Goal: Check status: Check status

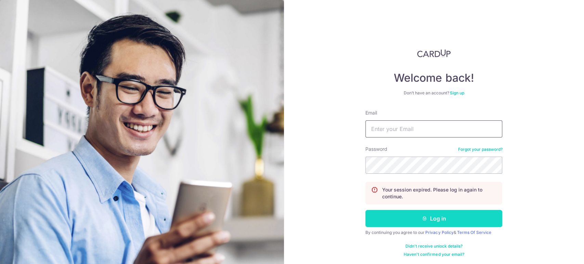
type input "[EMAIL_ADDRESS][DOMAIN_NAME]"
click at [439, 217] on button "Log in" at bounding box center [433, 218] width 137 height 17
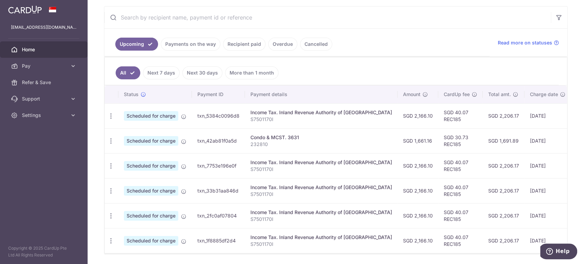
scroll to position [113, 0]
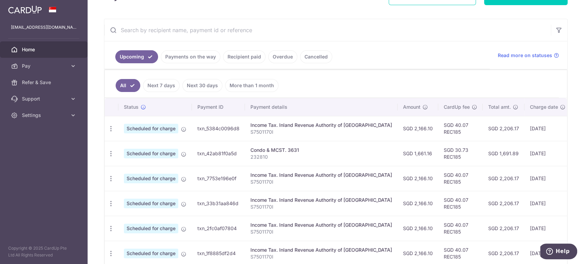
click at [191, 60] on link "Payments on the way" at bounding box center [190, 56] width 59 height 13
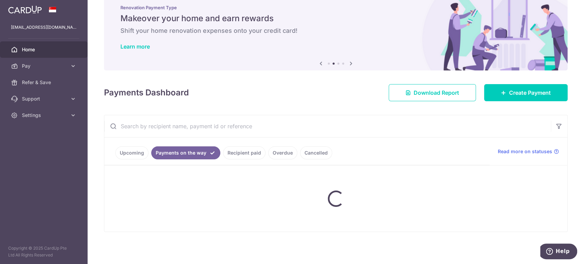
scroll to position [40, 0]
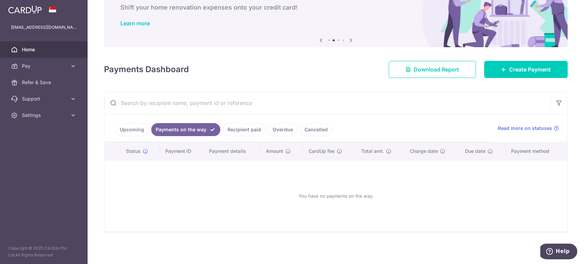
click at [127, 125] on link "Upcoming" at bounding box center [131, 129] width 33 height 13
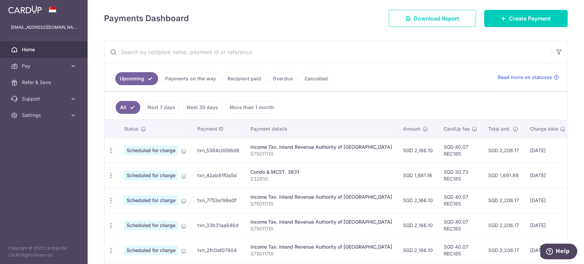
scroll to position [113, 0]
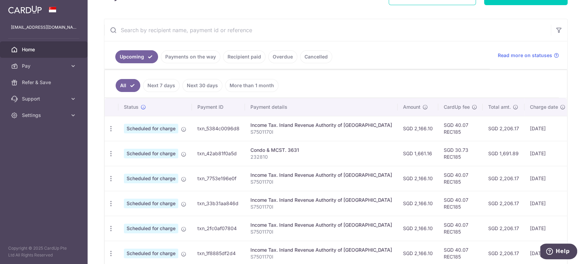
click at [157, 82] on link "Next 7 days" at bounding box center [161, 85] width 37 height 13
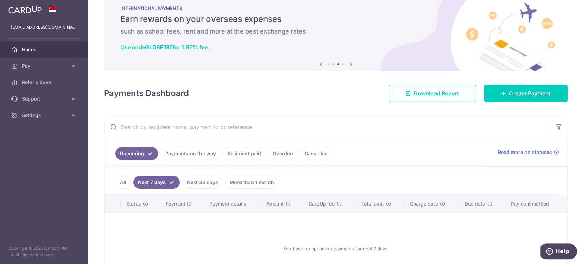
scroll to position [69, 0]
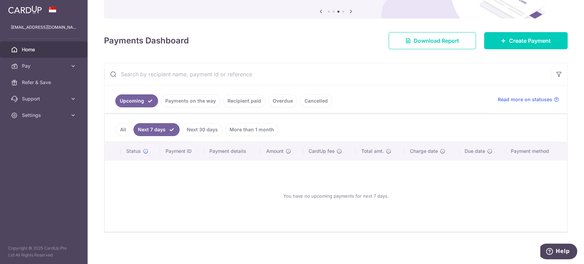
click at [143, 95] on link "Upcoming" at bounding box center [136, 100] width 43 height 13
click at [192, 101] on link "Payments on the way" at bounding box center [190, 100] width 59 height 13
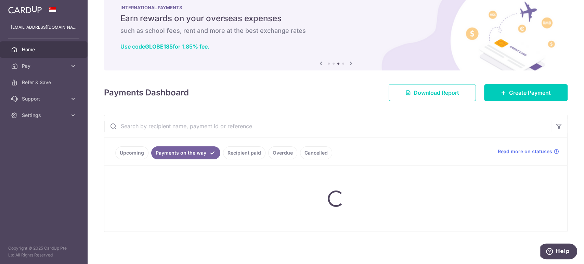
scroll to position [40, 0]
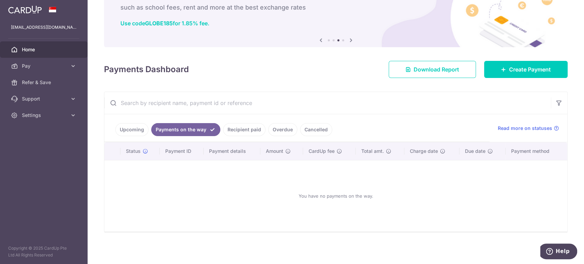
click at [252, 125] on link "Recipient paid" at bounding box center [244, 129] width 42 height 13
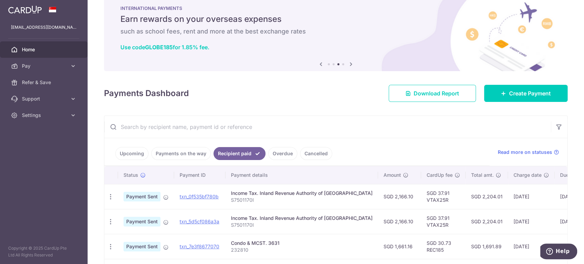
scroll to position [113, 0]
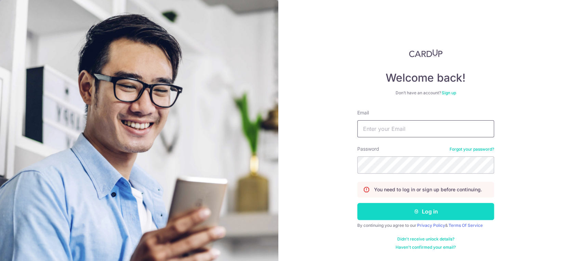
type input "[EMAIL_ADDRESS][DOMAIN_NAME]"
click at [430, 214] on button "Log in" at bounding box center [425, 211] width 137 height 17
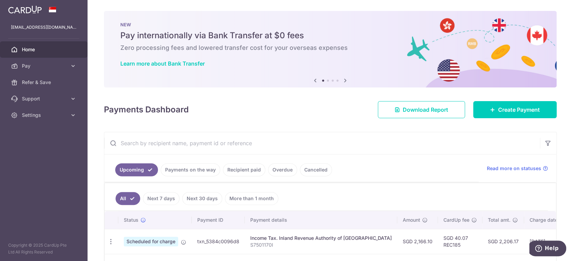
scroll to position [152, 0]
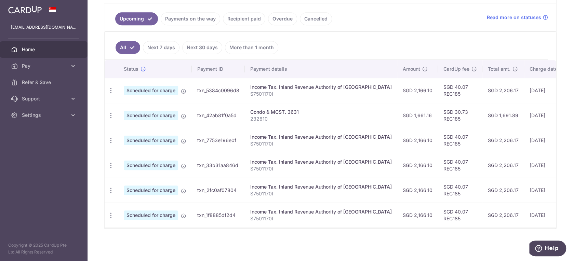
click at [160, 43] on link "Next 7 days" at bounding box center [161, 47] width 37 height 13
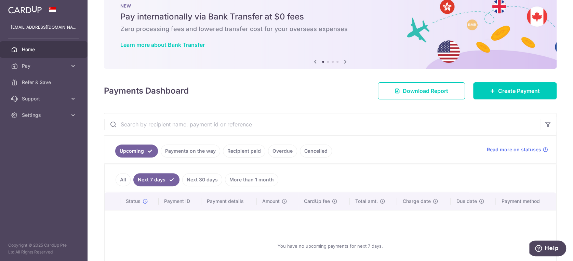
scroll to position [72, 0]
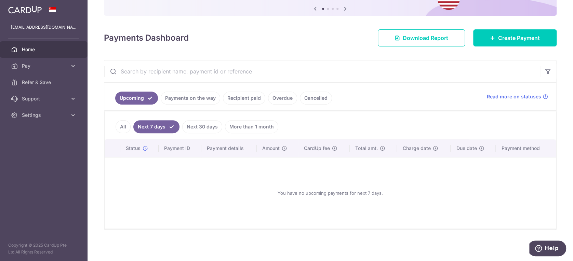
click at [245, 96] on link "Recipient paid" at bounding box center [244, 98] width 42 height 13
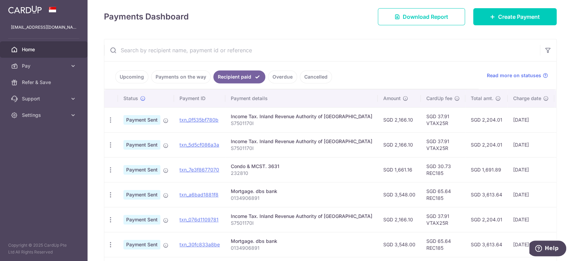
scroll to position [0, 0]
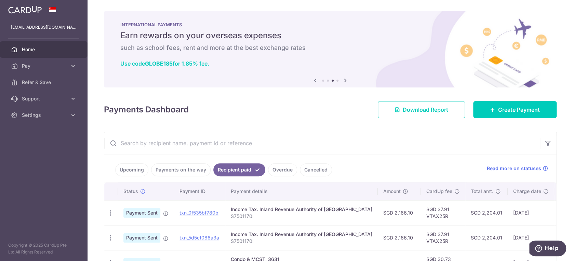
click at [343, 81] on icon at bounding box center [345, 80] width 8 height 9
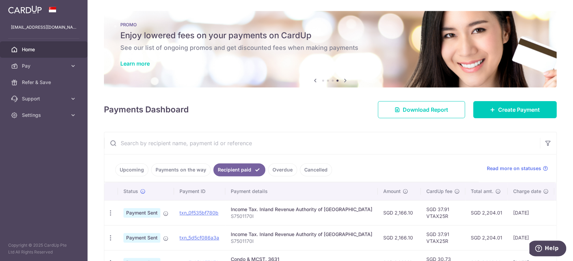
click at [343, 81] on icon at bounding box center [345, 80] width 8 height 9
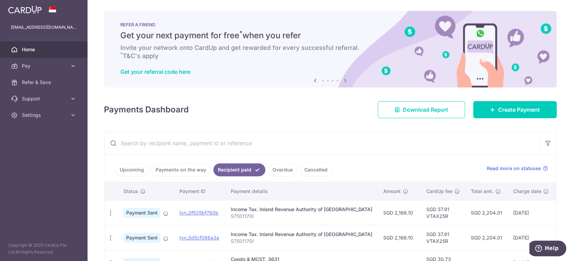
click at [343, 81] on icon at bounding box center [345, 80] width 8 height 9
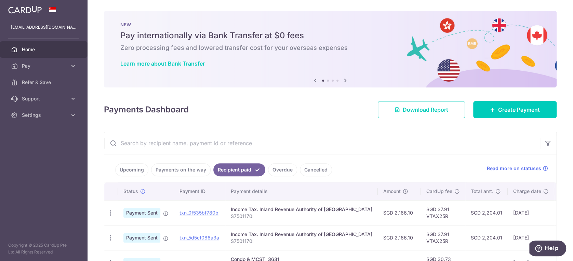
click at [343, 81] on icon at bounding box center [345, 80] width 8 height 9
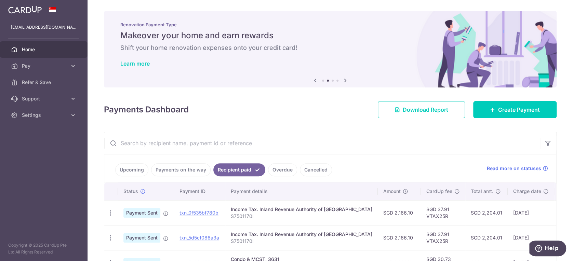
click at [343, 81] on icon at bounding box center [345, 80] width 8 height 9
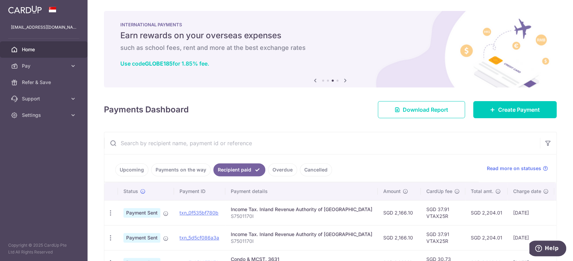
click at [343, 81] on icon at bounding box center [345, 80] width 8 height 9
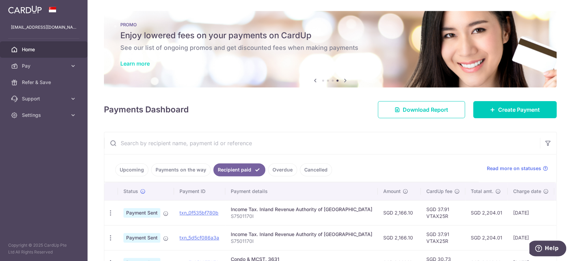
click at [131, 66] on link "Learn more" at bounding box center [134, 63] width 29 height 7
